Goal: Information Seeking & Learning: Learn about a topic

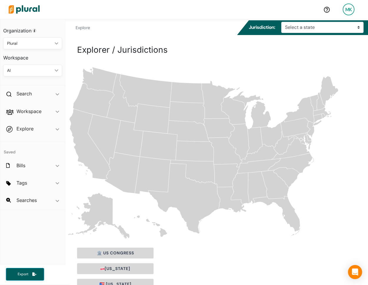
click at [246, 258] on div "🏛️ US Congress" at bounding box center [216, 253] width 279 height 11
click at [358, 103] on div "Blank US states map Alaska Hawaii Alabama Arkansas Arizona California Colorado …" at bounding box center [216, 152] width 303 height 175
click at [56, 126] on span "ic_keyboard_arrow_down" at bounding box center [58, 129] width 4 height 9
click at [23, 140] on h4 "Overview" at bounding box center [34, 143] width 50 height 6
click at [29, 112] on h2 "Workspace" at bounding box center [28, 111] width 25 height 6
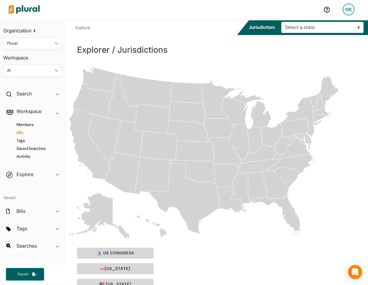
click at [24, 132] on h4 "Bills" at bounding box center [34, 133] width 50 height 6
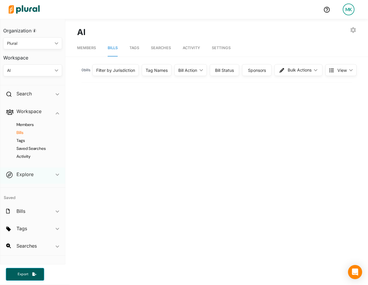
click at [28, 180] on div "Explore ic_keyboard_arrow_down" at bounding box center [32, 176] width 65 height 16
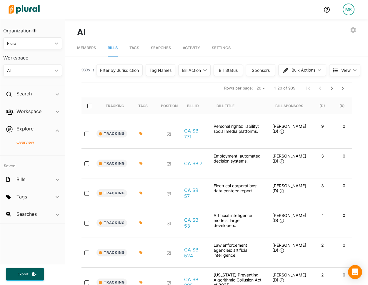
click at [25, 142] on h4 "Overview" at bounding box center [34, 143] width 50 height 6
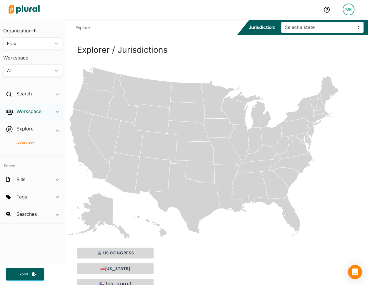
click at [39, 113] on h2 "Workspace" at bounding box center [28, 111] width 25 height 6
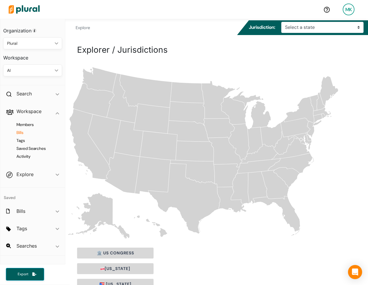
click at [21, 133] on h4 "Bills" at bounding box center [34, 133] width 50 height 6
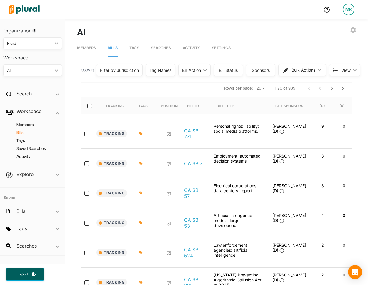
click at [182, 71] on div "Bill Action" at bounding box center [191, 70] width 19 height 6
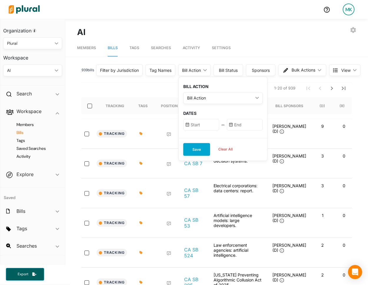
click at [235, 72] on div "Bill Status" at bounding box center [228, 70] width 29 height 12
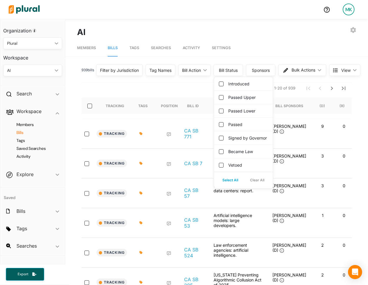
click at [233, 168] on label "Vetoed" at bounding box center [236, 165] width 14 height 6
click at [224, 168] on input "Vetoed" at bounding box center [221, 165] width 5 height 5
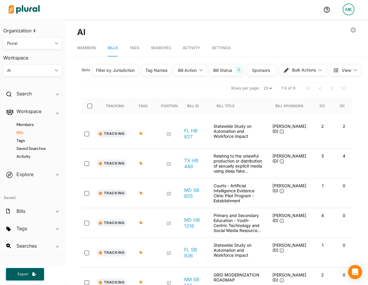
click at [178, 87] on nav "Rows per page: 20 50 1-9 of 9" at bounding box center [217, 88] width 271 height 16
click at [234, 66] on div "Bill Status 1" at bounding box center [227, 70] width 34 height 12
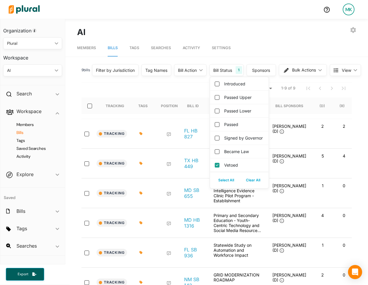
drag, startPoint x: 228, startPoint y: 172, endPoint x: 233, endPoint y: 161, distance: 12.4
click at [228, 168] on label "Vetoed" at bounding box center [231, 165] width 14 height 6
click at [220, 168] on input "Vetoed" at bounding box center [217, 165] width 5 height 5
checkbox input "false"
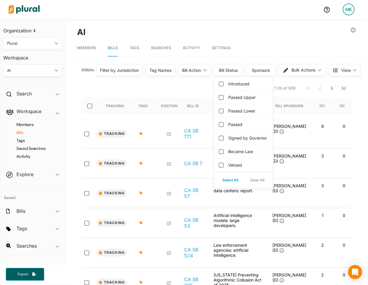
click at [233, 155] on label "Became Law" at bounding box center [241, 151] width 25 height 6
click at [224, 154] on input "Became Law" at bounding box center [221, 151] width 5 height 5
checkbox input "true"
click at [233, 141] on label "Signed by Governor" at bounding box center [248, 138] width 39 height 6
click at [224, 140] on governor "Signed by Governor" at bounding box center [221, 138] width 5 height 5
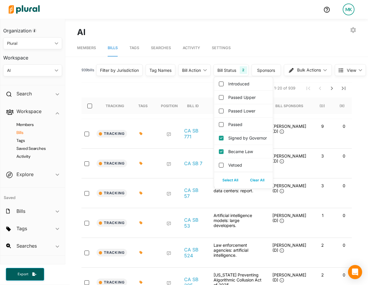
click at [156, 87] on nav "Rows per page: 20 50 1-20 of 939" at bounding box center [217, 88] width 271 height 16
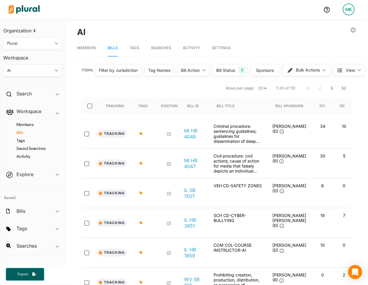
click at [221, 67] on div "Bill Status" at bounding box center [225, 70] width 19 height 6
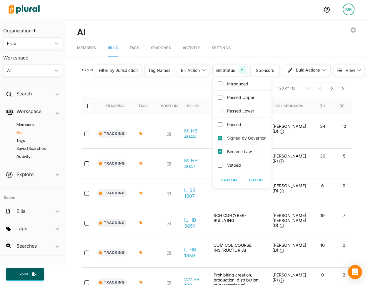
click at [251, 185] on button "Clear All" at bounding box center [256, 180] width 26 height 9
checkbox governor "false"
checkbox input "false"
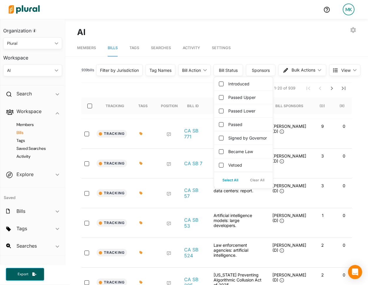
click at [229, 126] on label "Passed" at bounding box center [236, 124] width 14 height 6
click at [224, 126] on input "Passed" at bounding box center [221, 124] width 5 height 5
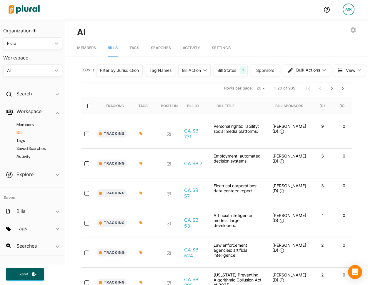
click at [171, 89] on nav "Rows per page: 20 50 1-20 of 939" at bounding box center [217, 88] width 271 height 16
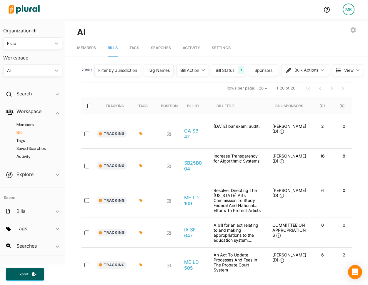
click at [238, 67] on div "1" at bounding box center [241, 70] width 6 height 8
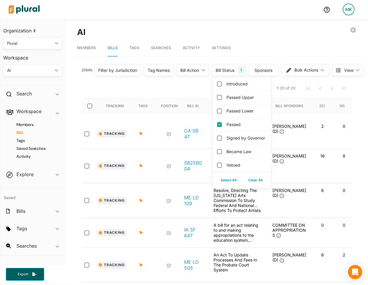
click at [237, 123] on label "Passed" at bounding box center [234, 124] width 14 height 6
click at [222, 123] on input "Passed" at bounding box center [219, 124] width 5 height 5
checkbox input "false"
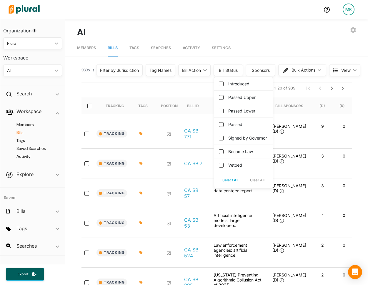
click at [234, 109] on label "Passed Lower" at bounding box center [242, 111] width 27 height 6
click at [224, 109] on input "Passed Lower" at bounding box center [221, 111] width 5 height 5
checkbox input "true"
click at [235, 98] on label "Passed Upper" at bounding box center [242, 97] width 27 height 6
click at [224, 98] on input "Passed Upper" at bounding box center [221, 97] width 5 height 5
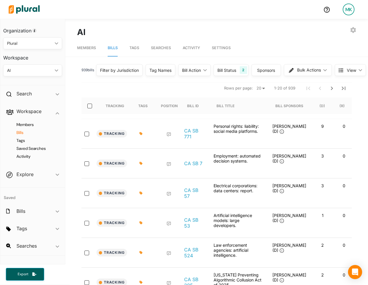
click at [180, 82] on div "939 bill s Filter by Jurisdiction Filter by Jurisdiction close Alabama Alaska A…" at bounding box center [217, 72] width 271 height 20
click at [180, 92] on nav "Rows per page: 20 50 1-20 of 123" at bounding box center [217, 88] width 271 height 16
click at [229, 72] on div "Bill Status" at bounding box center [226, 70] width 19 height 6
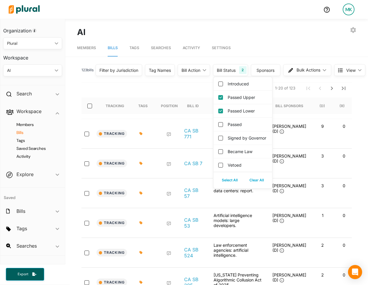
click at [250, 185] on button "Clear All" at bounding box center [257, 180] width 26 height 9
checkbox input "false"
click at [240, 155] on label "Became Law" at bounding box center [241, 151] width 25 height 6
click at [224, 154] on input "Became Law" at bounding box center [221, 151] width 5 height 5
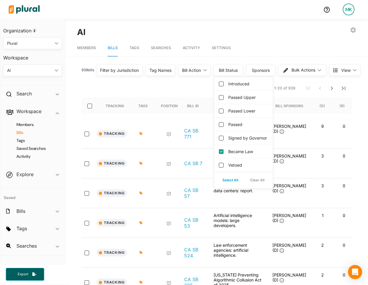
checkbox input "true"
click at [240, 140] on label "Signed by Governor" at bounding box center [248, 138] width 39 height 6
click at [224, 140] on governor "Signed by Governor" at bounding box center [221, 138] width 5 height 5
checkbox governor "true"
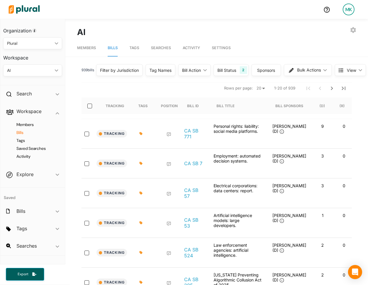
click at [169, 86] on nav "Rows per page: 20 50 1-20 of 939" at bounding box center [217, 88] width 271 height 16
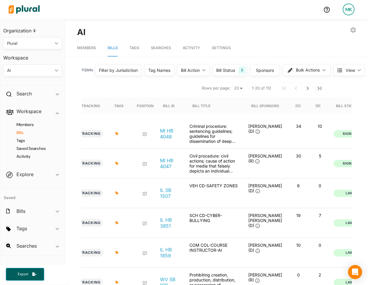
scroll to position [0, 7]
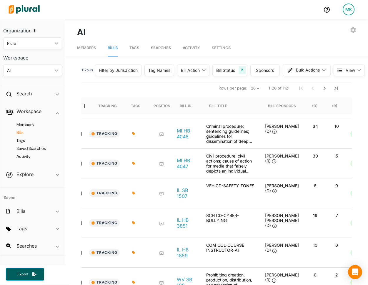
click at [186, 135] on link "MI HB 4048" at bounding box center [187, 134] width 20 height 12
click at [186, 163] on link "MI HB 4047" at bounding box center [187, 164] width 20 height 12
click at [23, 139] on h4 "Tags" at bounding box center [34, 141] width 50 height 6
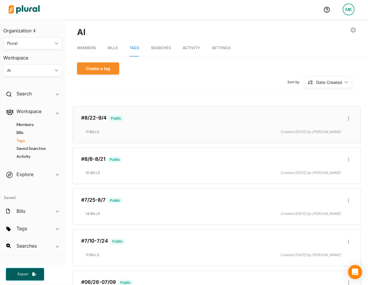
click at [103, 121] on h3 "#8/22-9/4 Public" at bounding box center [216, 118] width 271 height 6
click at [99, 115] on link "#8/22-9/4" at bounding box center [93, 118] width 25 height 6
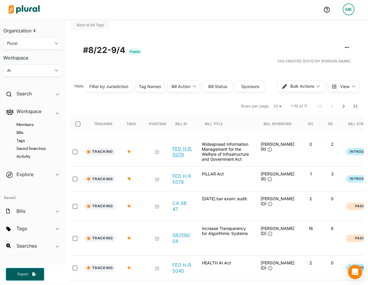
scroll to position [18, 0]
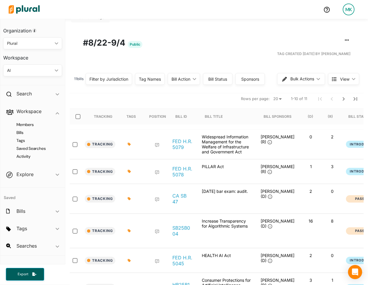
click at [119, 79] on div "Filter by Jurisdiction" at bounding box center [109, 79] width 39 height 6
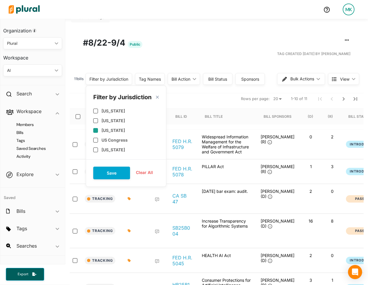
drag, startPoint x: 113, startPoint y: 122, endPoint x: 113, endPoint y: 128, distance: 6.2
click at [113, 122] on label "Colorado" at bounding box center [114, 120] width 24 height 5
checkbox input "true"
click at [114, 173] on button "Save" at bounding box center [111, 173] width 37 height 13
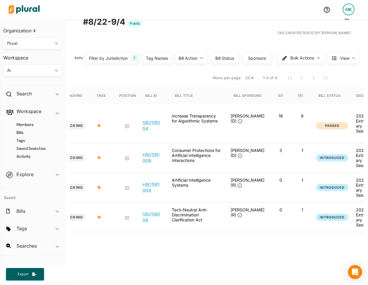
scroll to position [0, 31]
click at [153, 125] on link "SB25B004" at bounding box center [152, 126] width 20 height 12
click at [152, 158] on link "HB25B1008" at bounding box center [152, 158] width 20 height 12
click at [153, 184] on link "HB25B1009" at bounding box center [152, 188] width 20 height 12
click at [152, 212] on link "SB25B008" at bounding box center [152, 217] width 20 height 12
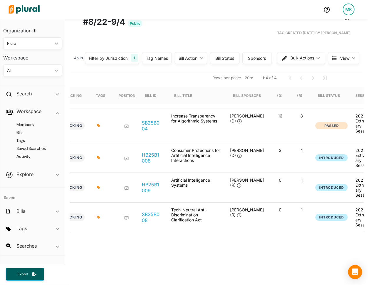
click at [128, 59] on div "Filter by Jurisdiction" at bounding box center [108, 58] width 39 height 6
click at [198, 75] on nav "Rows per page: 20 50 1-4 of 4" at bounding box center [186, 78] width 294 height 16
click at [20, 133] on h4 "Bills" at bounding box center [34, 133] width 50 height 6
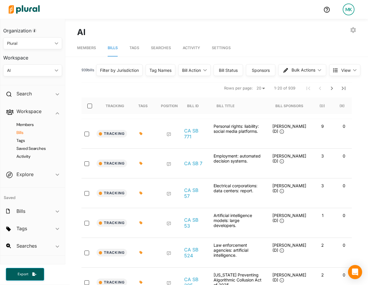
click at [129, 74] on div "Filter by Jurisdiction" at bounding box center [119, 70] width 47 height 12
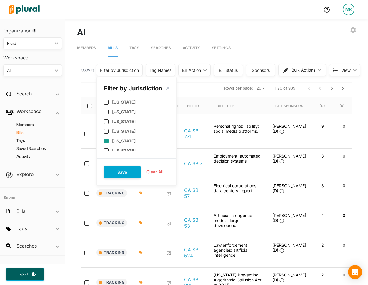
scroll to position [10, 0]
click at [117, 141] on label "Colorado" at bounding box center [124, 140] width 24 height 5
checkbox input "true"
click at [117, 168] on button "Save" at bounding box center [122, 172] width 37 height 13
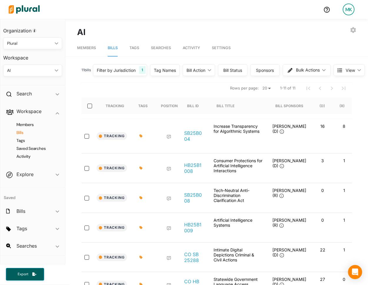
click at [227, 69] on div "Bill Status" at bounding box center [233, 70] width 22 height 6
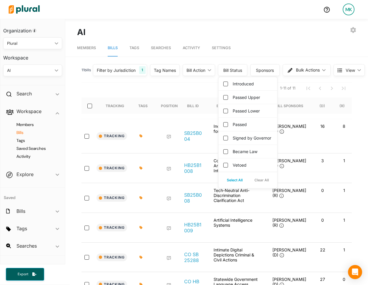
click at [239, 155] on label "Became Law" at bounding box center [245, 151] width 25 height 6
click at [228, 154] on input "Became Law" at bounding box center [226, 151] width 5 height 5
checkbox input "true"
click at [240, 141] on label "Signed by Governor" at bounding box center [252, 138] width 39 height 6
click at [228, 140] on governor "Signed by Governor" at bounding box center [226, 138] width 5 height 5
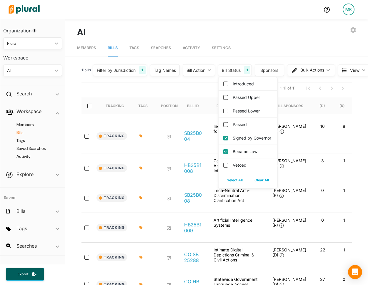
checkbox governor "true"
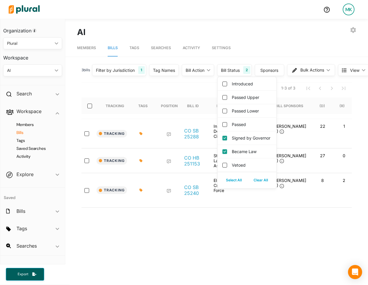
click at [170, 87] on nav "Rows per page: 20 50 1-3 of 3" at bounding box center [217, 88] width 271 height 16
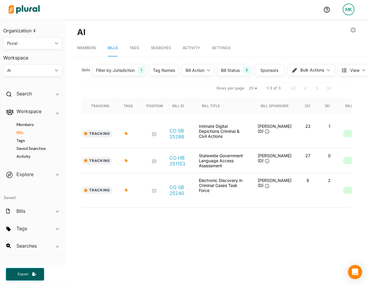
scroll to position [0, 8]
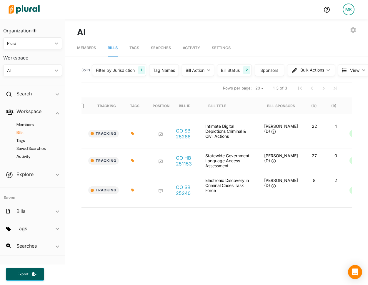
click at [113, 69] on div "Filter by Jurisdiction" at bounding box center [115, 70] width 39 height 6
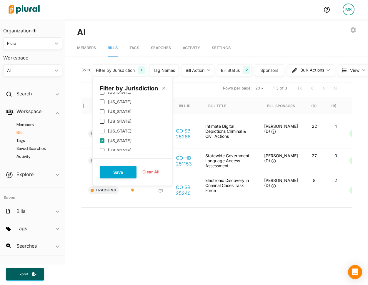
click at [113, 69] on div "Filter by Jurisdiction" at bounding box center [115, 70] width 39 height 6
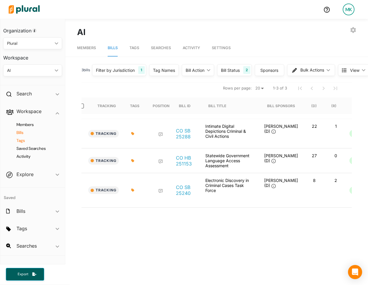
click at [24, 140] on h4 "Tags" at bounding box center [34, 141] width 50 height 6
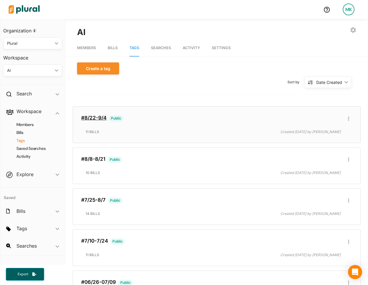
click at [99, 119] on link "#8/22-9/4" at bounding box center [93, 118] width 25 height 6
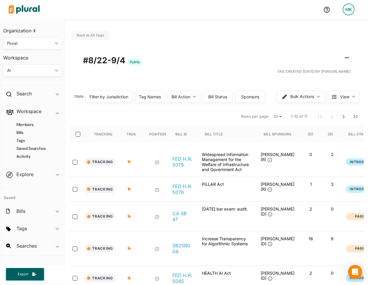
click at [120, 98] on div "Filter by Jurisdiction" at bounding box center [109, 97] width 39 height 6
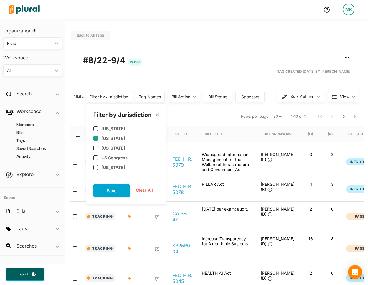
click at [113, 138] on label "Colorado" at bounding box center [114, 138] width 24 height 5
checkbox input "true"
click at [110, 186] on button "Save" at bounding box center [111, 190] width 37 height 13
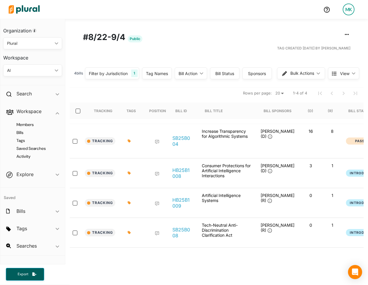
scroll to position [24, 0]
click at [185, 138] on link "SB25B004" at bounding box center [183, 141] width 20 height 12
click at [24, 140] on h4 "Tags" at bounding box center [34, 141] width 50 height 6
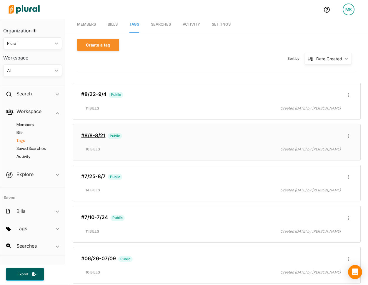
click at [98, 135] on link "#8/8-8/21" at bounding box center [93, 136] width 24 height 6
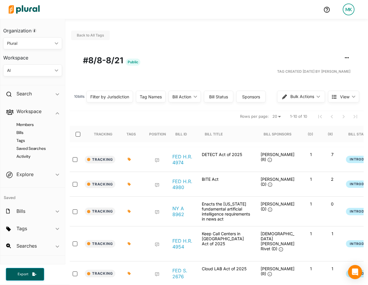
click at [122, 99] on div "Filter by Jurisdiction" at bounding box center [109, 97] width 39 height 6
click at [124, 78] on div "Back to All Tags Edit/Share Tag Delete Tag ic_group_add Created with Sketch. Pu…" at bounding box center [216, 219] width 303 height 401
click at [21, 130] on h4 "Bills" at bounding box center [34, 133] width 50 height 6
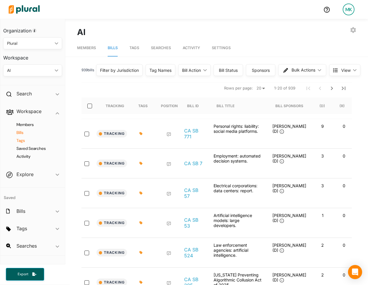
click at [24, 142] on h4 "Tags" at bounding box center [34, 141] width 50 height 6
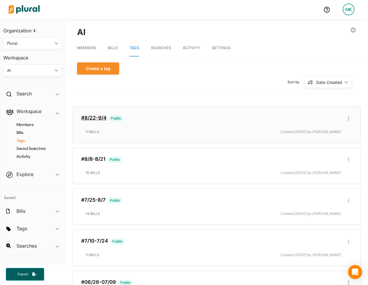
click at [95, 118] on link "#8/22-9/4" at bounding box center [93, 118] width 25 height 6
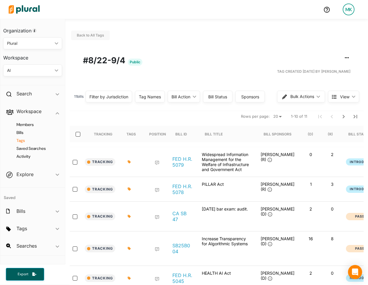
click at [20, 138] on h4 "Tags" at bounding box center [34, 141] width 50 height 6
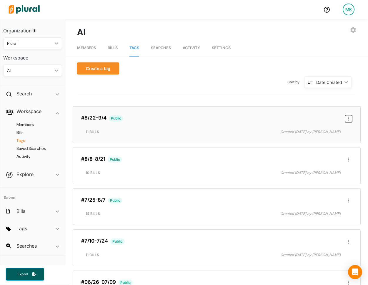
click at [347, 118] on button "button" at bounding box center [348, 118] width 7 height 7
click at [328, 159] on div "Publish Tag" at bounding box center [330, 157] width 35 height 5
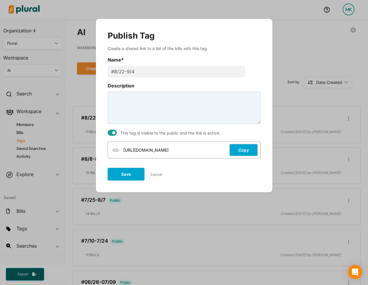
click at [238, 147] on button "Copy" at bounding box center [243, 150] width 29 height 13
click at [127, 171] on button "Save" at bounding box center [126, 173] width 37 height 13
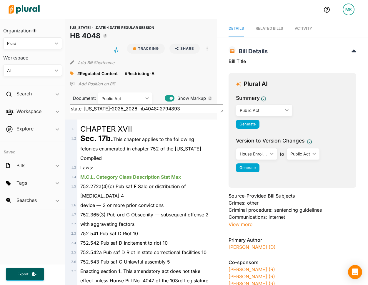
click at [309, 27] on span "Activity" at bounding box center [303, 28] width 17 height 4
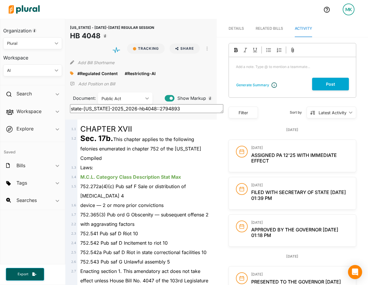
click at [231, 32] on link "Details" at bounding box center [236, 28] width 15 height 17
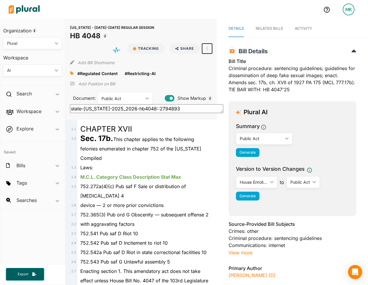
click at [210, 48] on button "button" at bounding box center [207, 49] width 10 height 10
click at [215, 73] on div "View Source" at bounding box center [233, 75] width 36 height 5
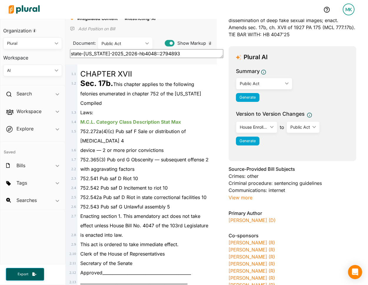
scroll to position [59, 0]
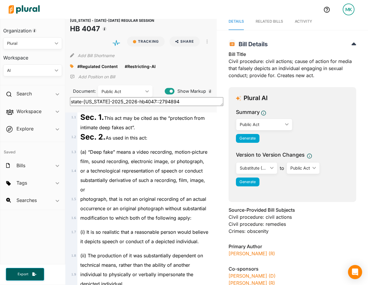
scroll to position [1, 0]
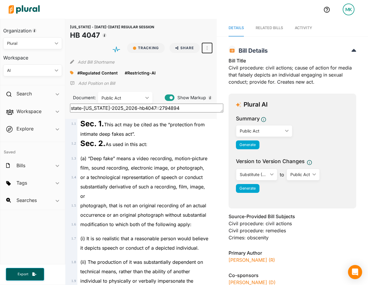
click at [207, 46] on icon "button" at bounding box center [207, 48] width 1 height 5
click at [133, 124] on span "Sec. 1. This act may be cited as the “protection from intimate deep fakes act”." at bounding box center [142, 129] width 125 height 15
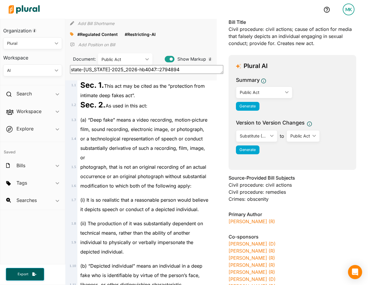
scroll to position [8, 0]
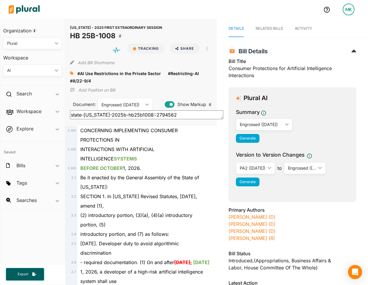
click at [135, 105] on div "Engrossed (08/24/2025)" at bounding box center [122, 105] width 41 height 6
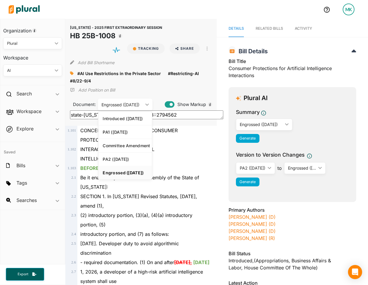
click at [135, 105] on div "Engrossed (08/24/2025)" at bounding box center [122, 105] width 41 height 6
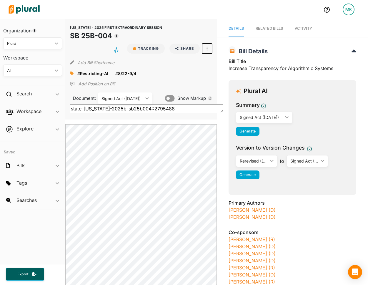
click at [204, 46] on button "button" at bounding box center [207, 49] width 10 height 10
click at [214, 72] on link "View Source" at bounding box center [229, 75] width 52 height 14
click at [307, 31] on link "Activity" at bounding box center [303, 28] width 17 height 17
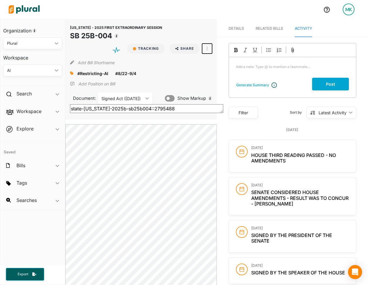
click at [208, 44] on button "button" at bounding box center [207, 49] width 10 height 10
click at [218, 74] on div "View Source" at bounding box center [233, 75] width 36 height 5
click at [239, 31] on link "Details" at bounding box center [236, 28] width 15 height 17
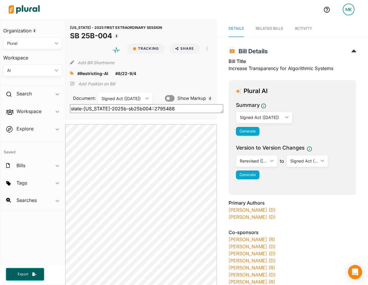
click at [302, 28] on span "Activity" at bounding box center [303, 28] width 17 height 4
